Goal: Information Seeking & Learning: Learn about a topic

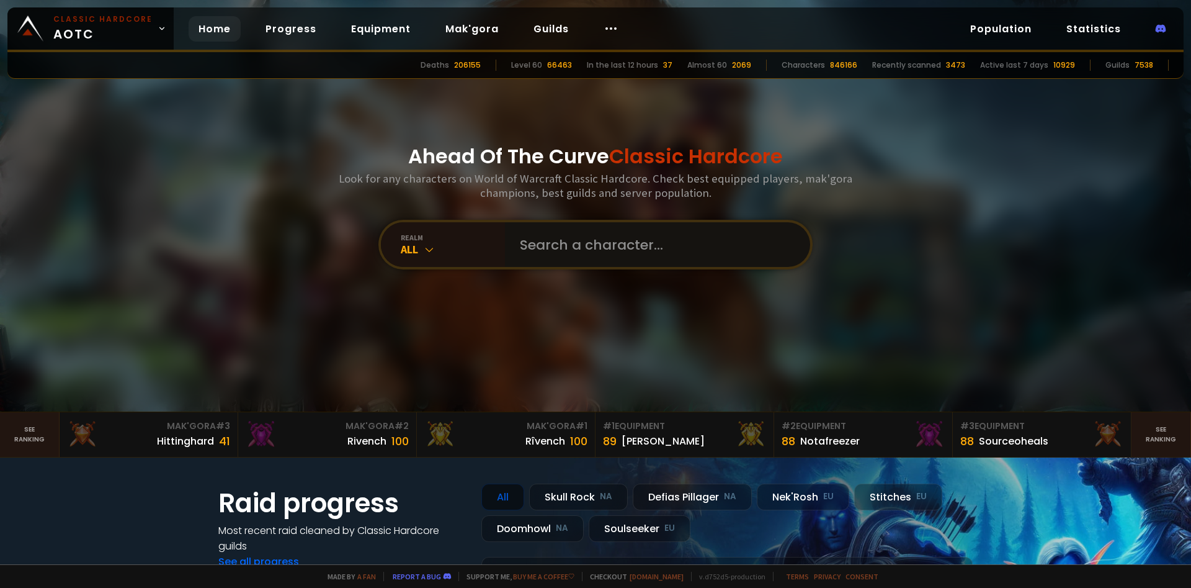
click at [547, 235] on input "text" at bounding box center [653, 244] width 283 height 45
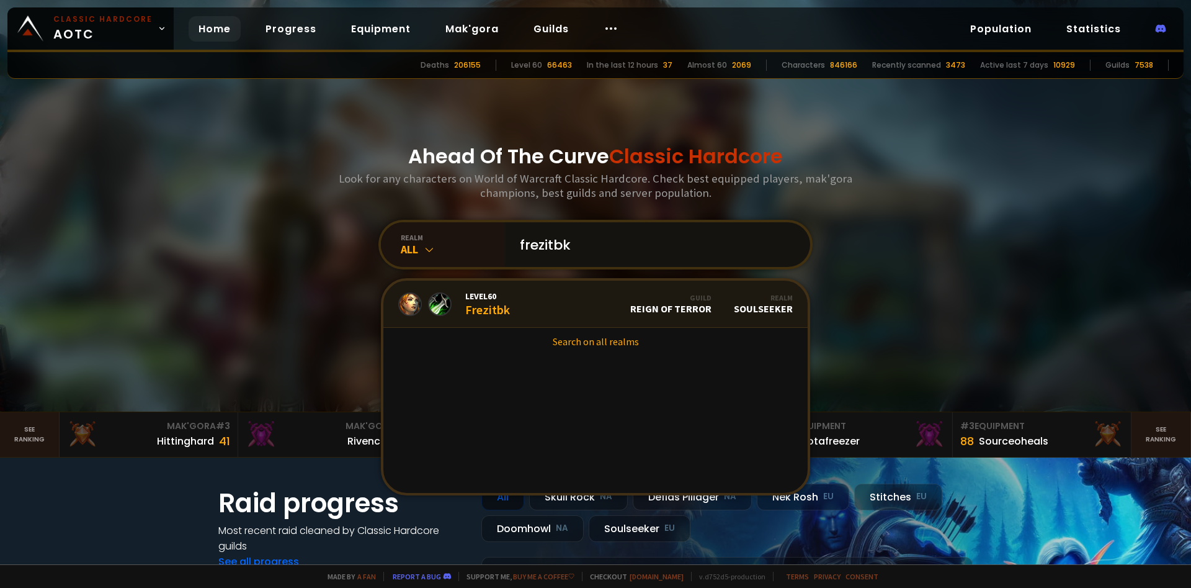
type input "frezitbk"
click at [502, 304] on div "Level 60 Frezitbk" at bounding box center [487, 303] width 45 height 27
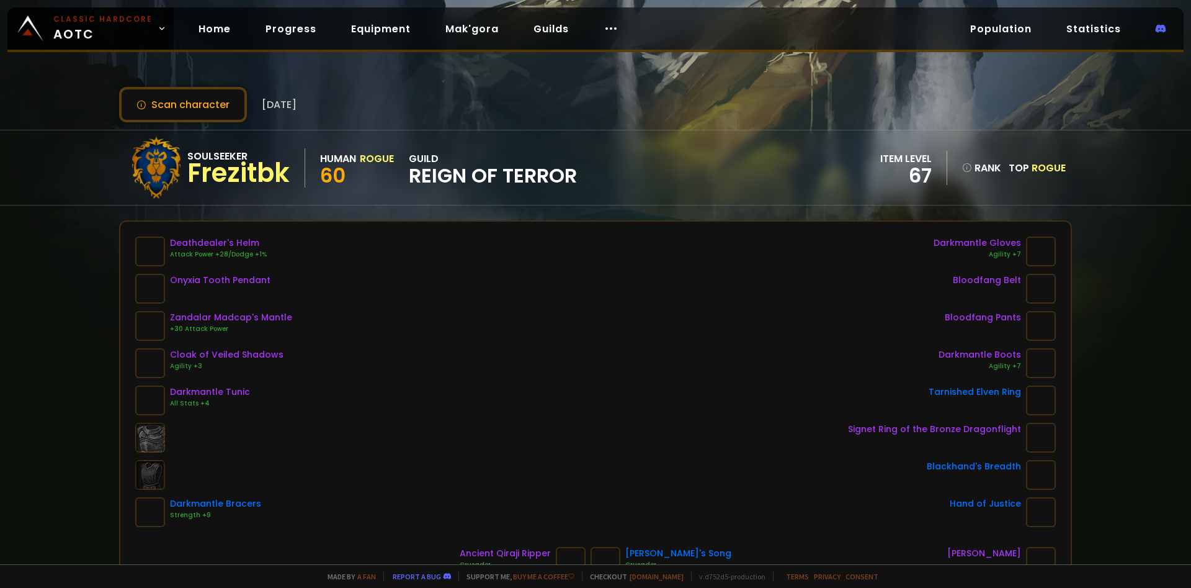
scroll to position [86, 0]
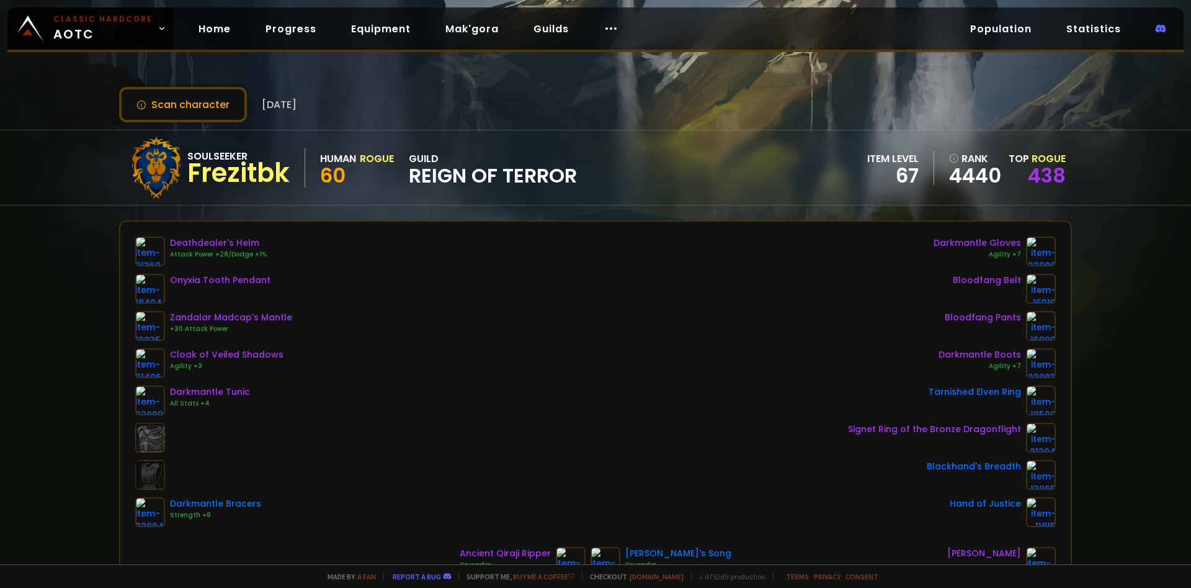
scroll to position [86, 0]
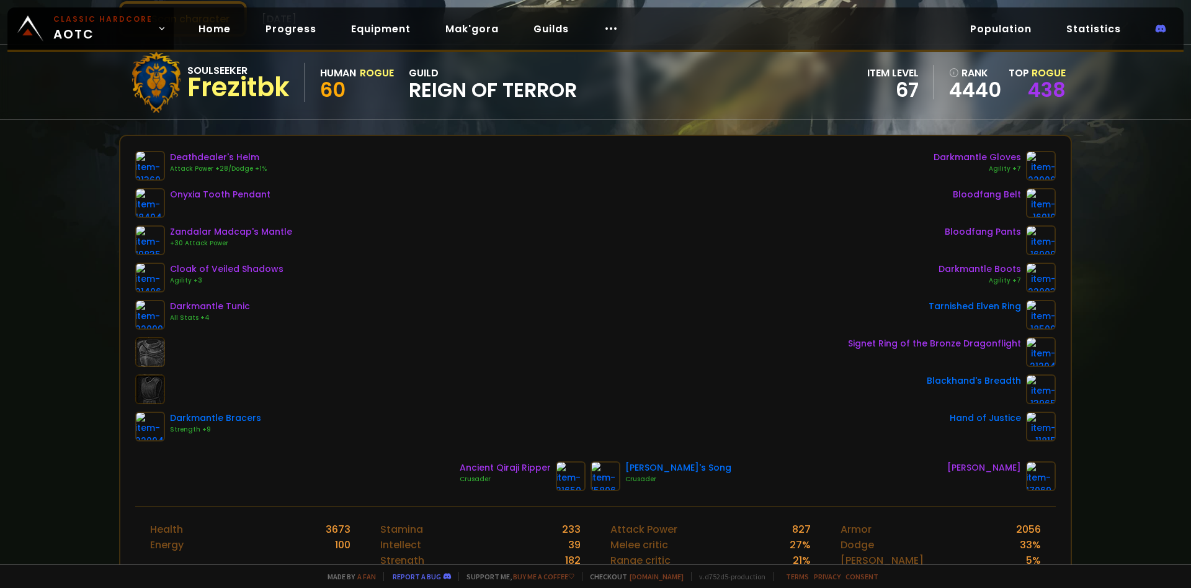
click at [234, 233] on div "Zandalar Madcap's Mantle" at bounding box center [231, 231] width 122 height 13
click at [195, 75] on div "Soulseeker" at bounding box center [238, 71] width 102 height 16
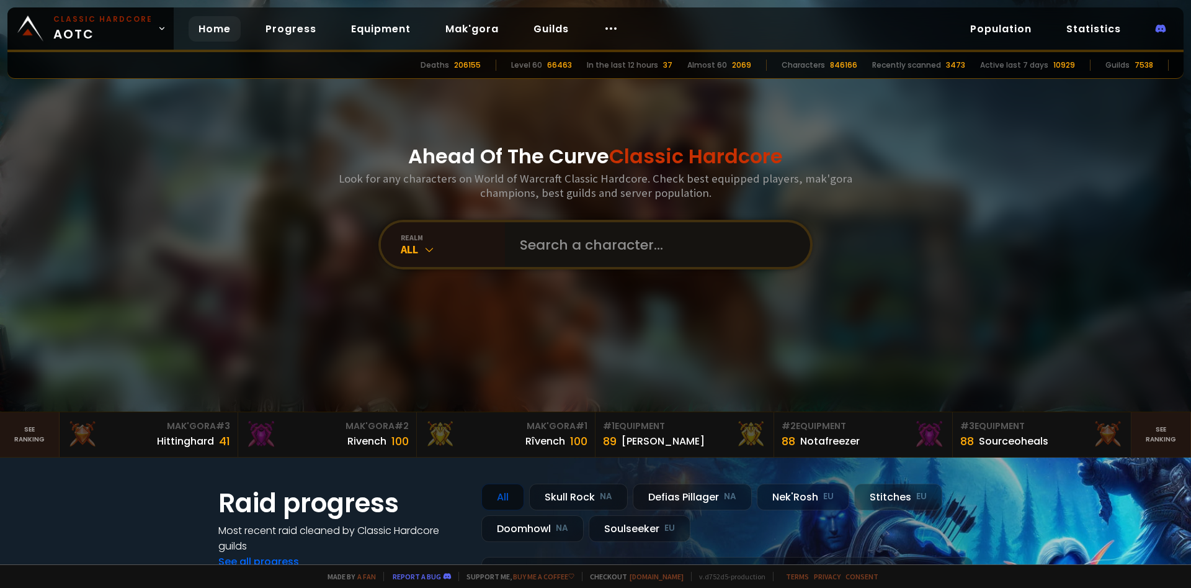
click at [545, 253] on input "text" at bounding box center [653, 244] width 283 height 45
click at [647, 437] on div "[PERSON_NAME]" at bounding box center [663, 441] width 83 height 16
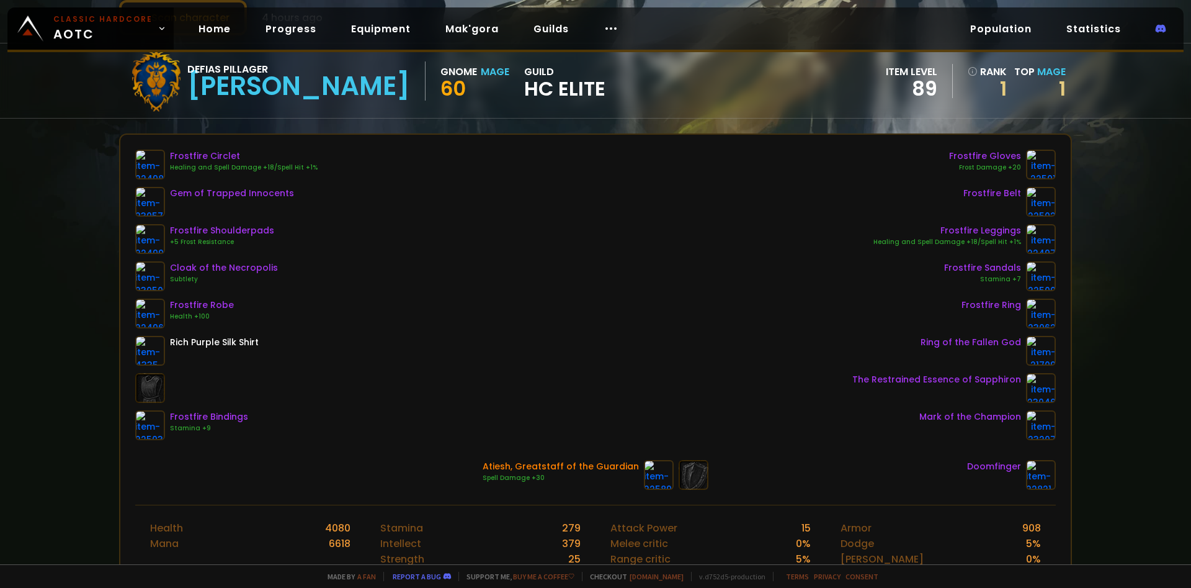
scroll to position [86, 0]
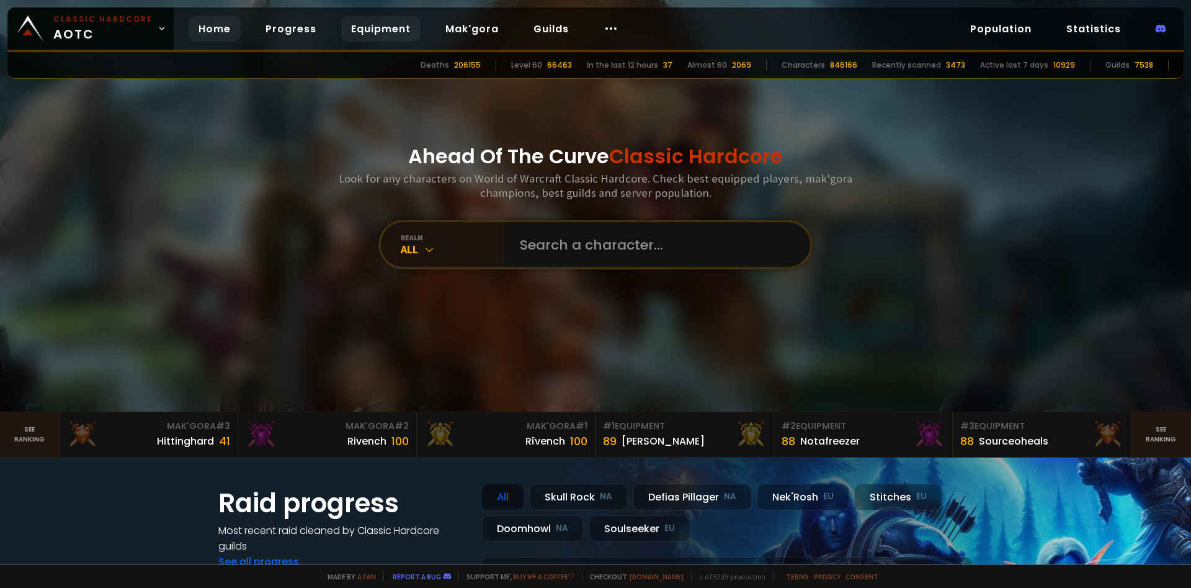
click at [376, 26] on link "Equipment" at bounding box center [380, 28] width 79 height 25
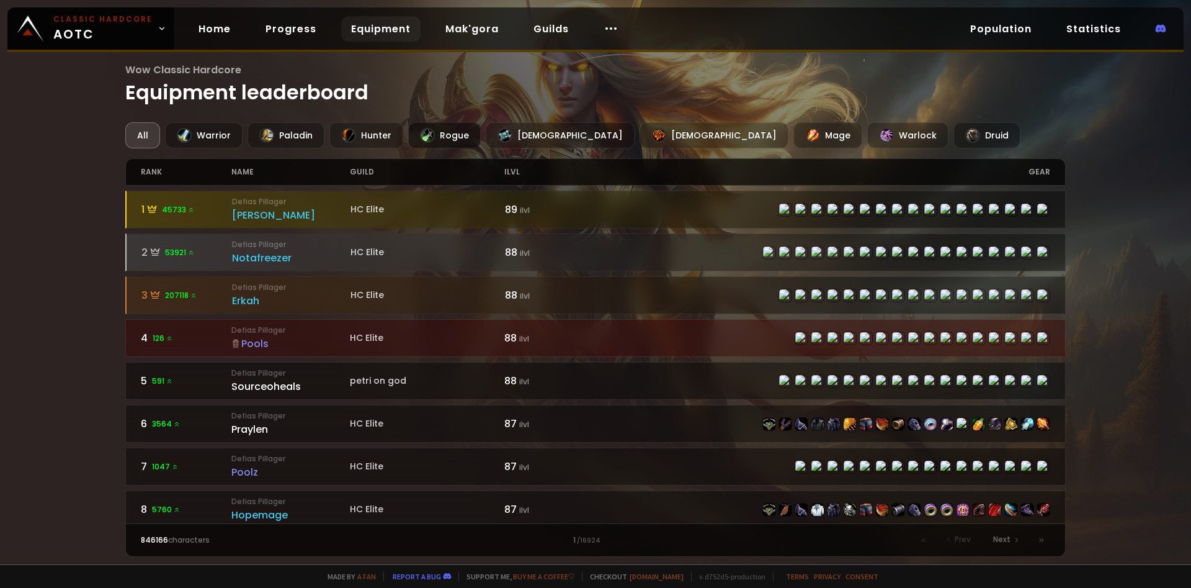
click at [452, 133] on div "Rogue" at bounding box center [444, 135] width 73 height 26
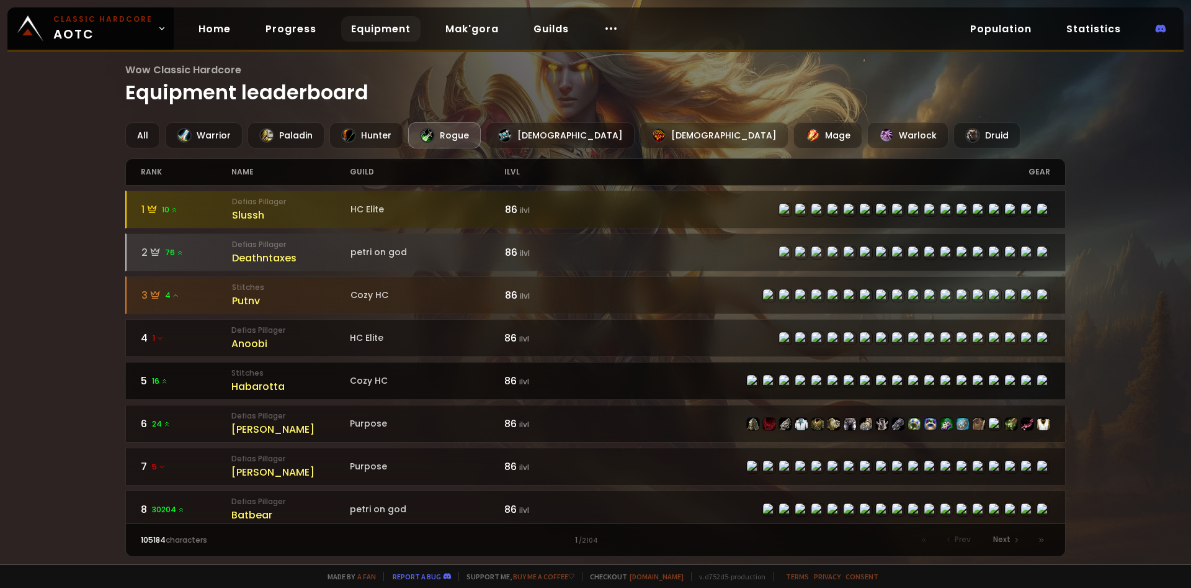
click at [265, 378] on small "Stitches" at bounding box center [290, 372] width 119 height 11
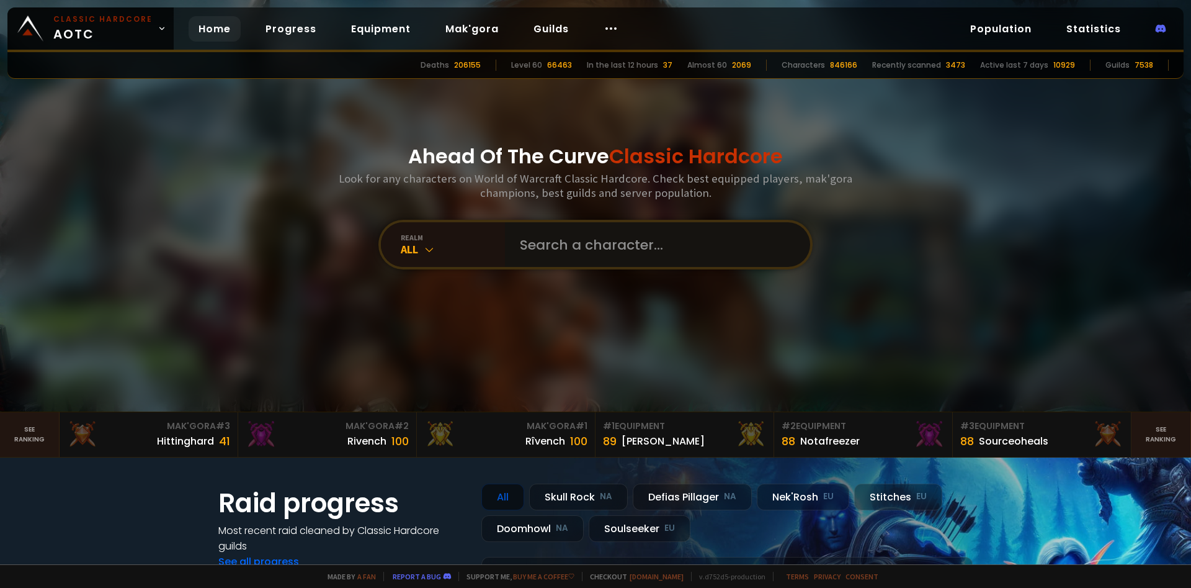
click at [616, 231] on input "text" at bounding box center [653, 244] width 283 height 45
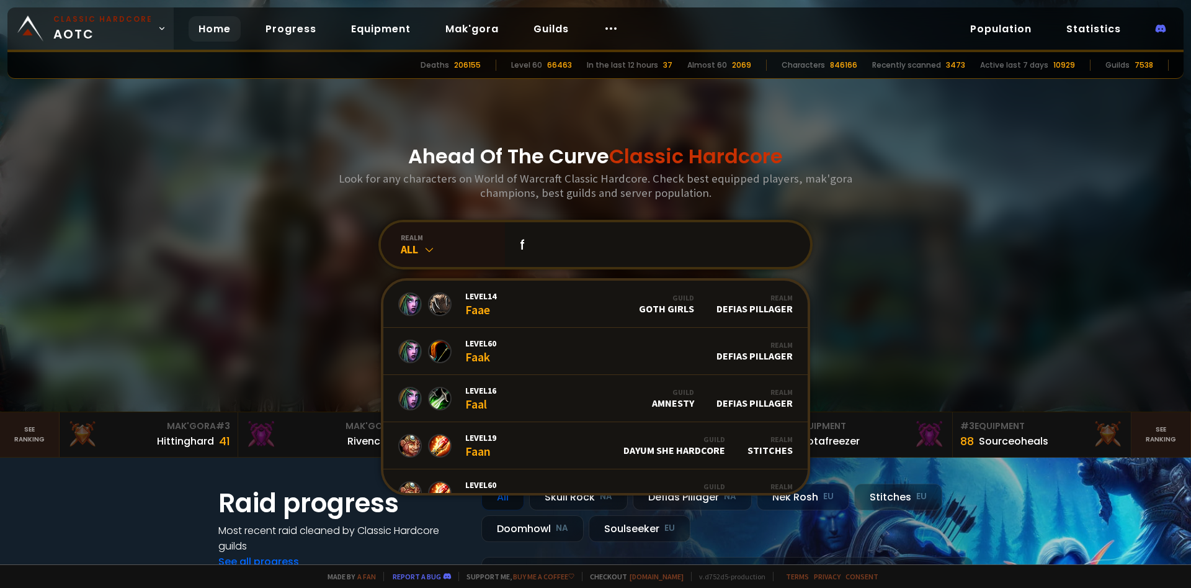
type input "f"
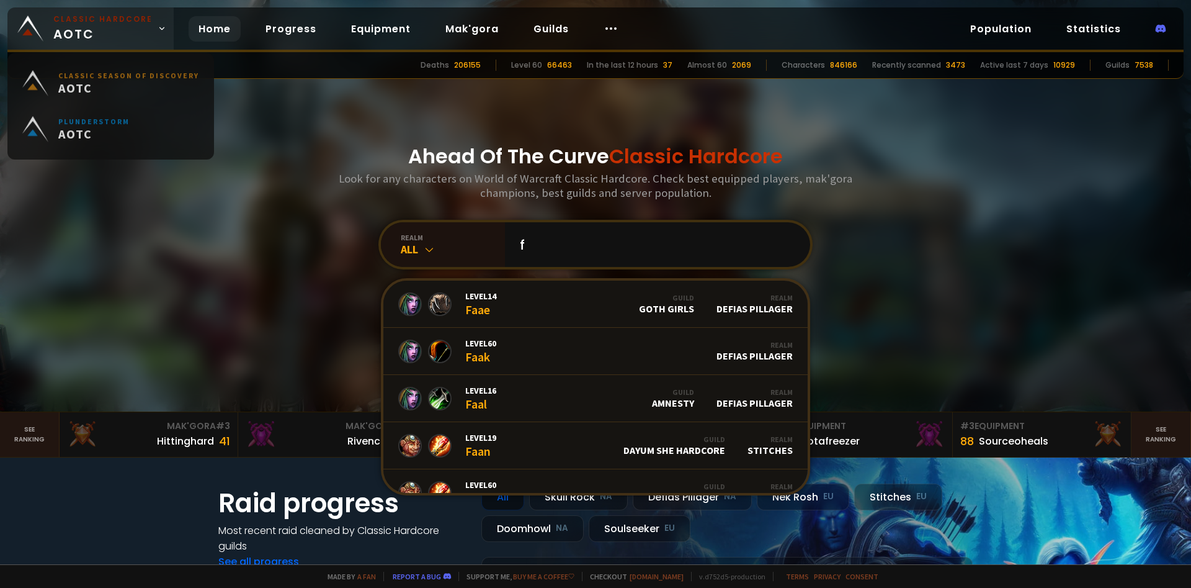
click at [81, 29] on span "Classic Hardcore AOTC" at bounding box center [102, 29] width 99 height 30
